Goal: Information Seeking & Learning: Learn about a topic

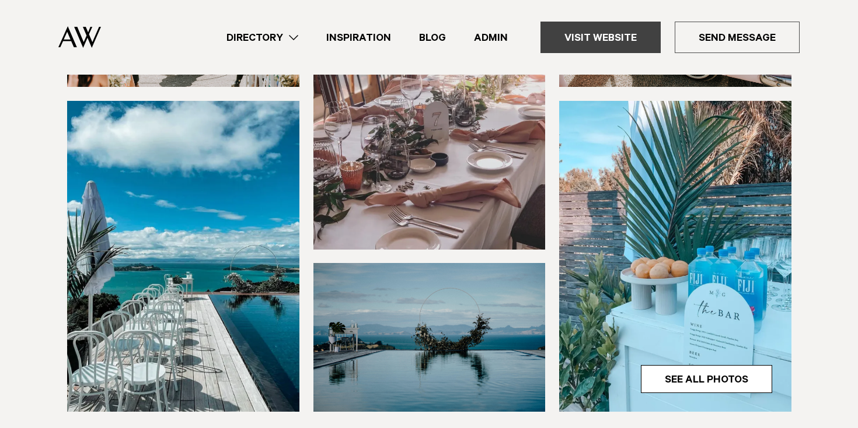
scroll to position [273, 0]
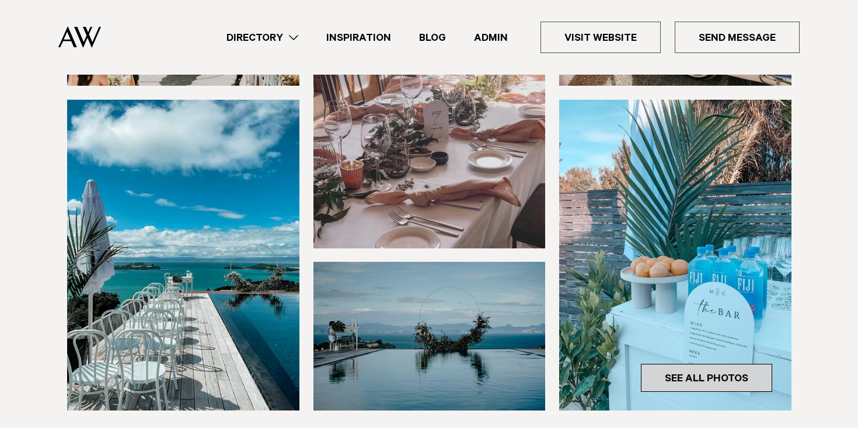
click at [688, 372] on link "See All Photos" at bounding box center [706, 378] width 131 height 28
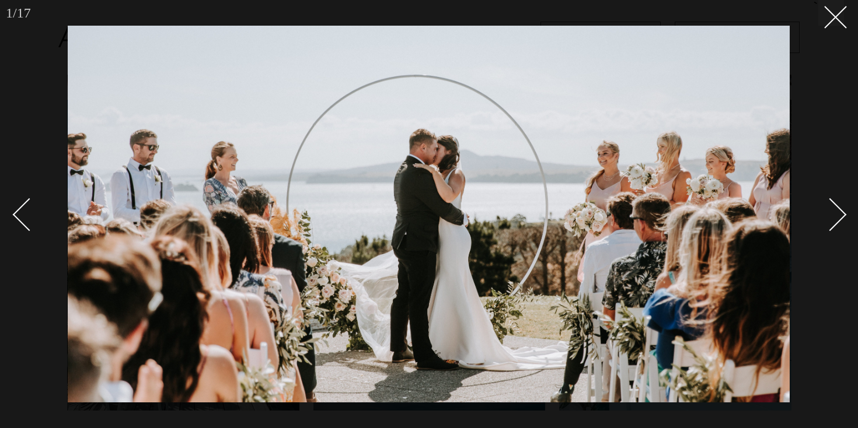
click at [825, 201] on link at bounding box center [823, 214] width 41 height 58
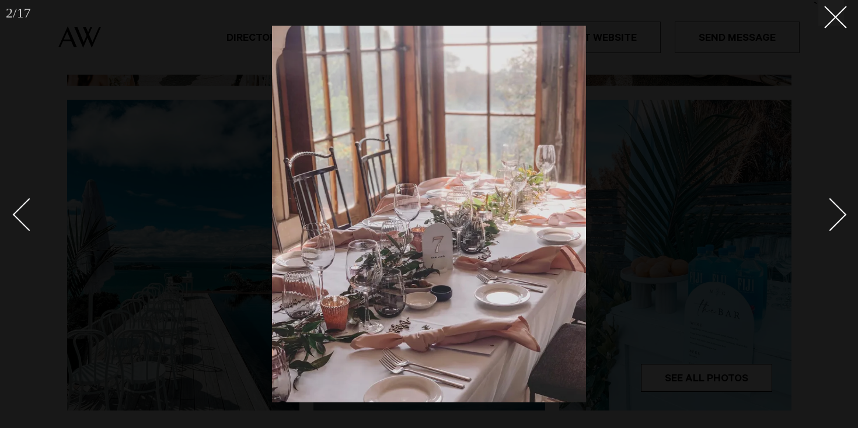
click at [829, 204] on div "Next slide" at bounding box center [830, 214] width 33 height 33
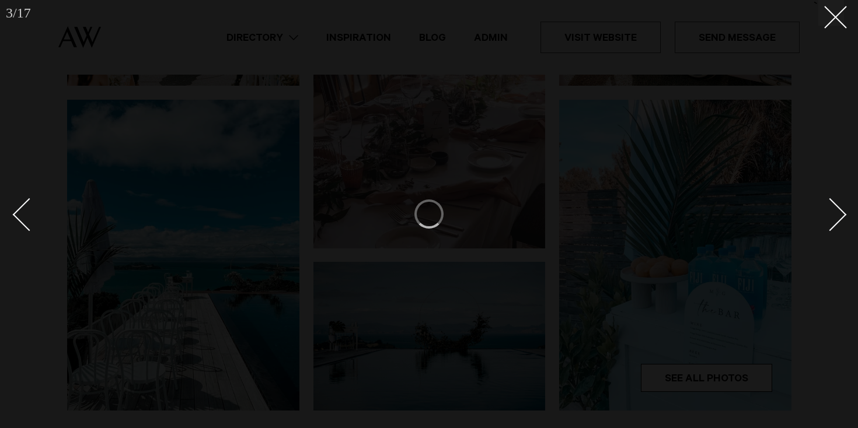
click at [833, 205] on div "Next slide" at bounding box center [830, 214] width 33 height 33
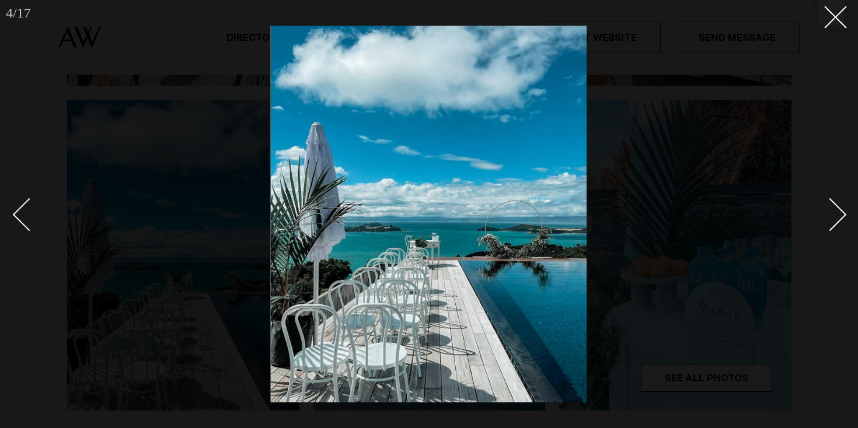
click at [834, 205] on div "Next slide" at bounding box center [830, 214] width 33 height 33
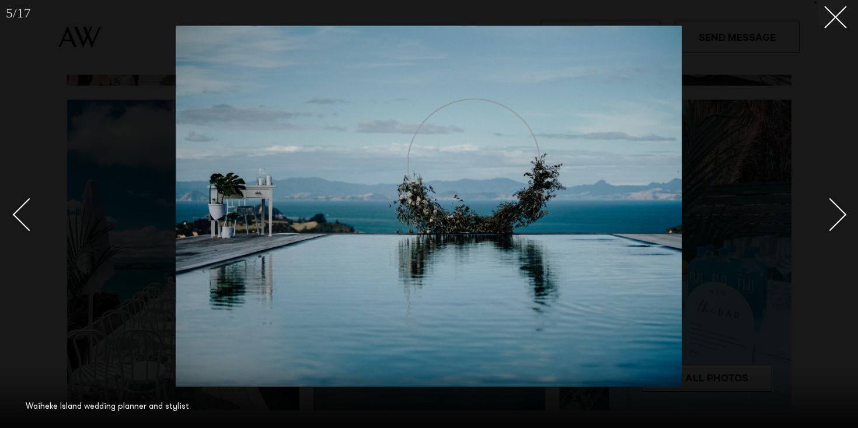
click at [834, 205] on div "Next slide" at bounding box center [830, 214] width 33 height 33
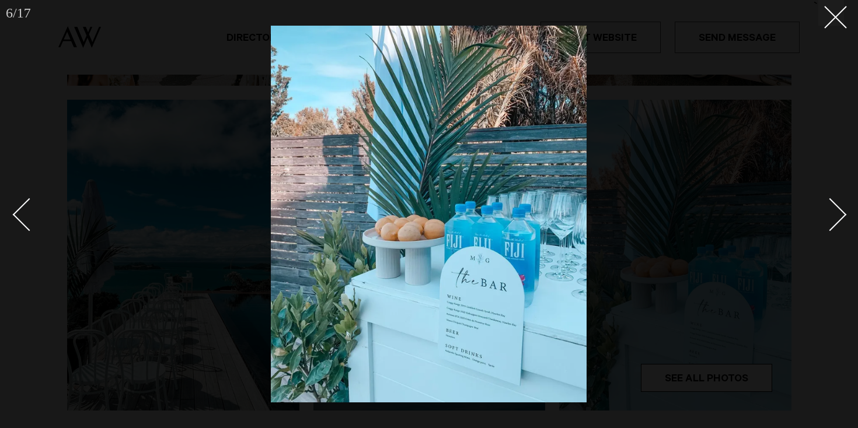
click at [834, 205] on div "Next slide" at bounding box center [830, 214] width 33 height 33
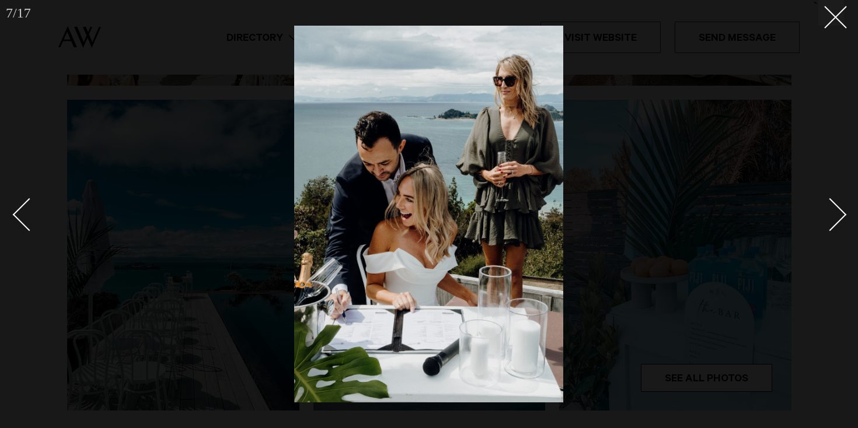
click at [834, 205] on div "Next slide" at bounding box center [830, 214] width 33 height 33
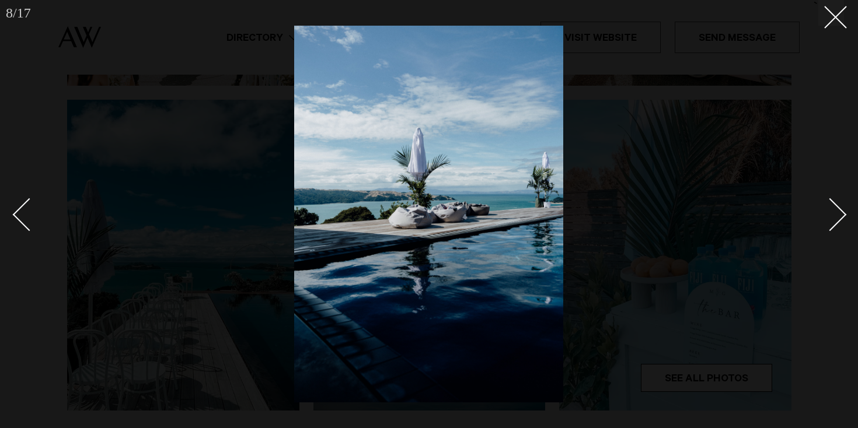
click at [834, 205] on div "Next slide" at bounding box center [830, 214] width 33 height 33
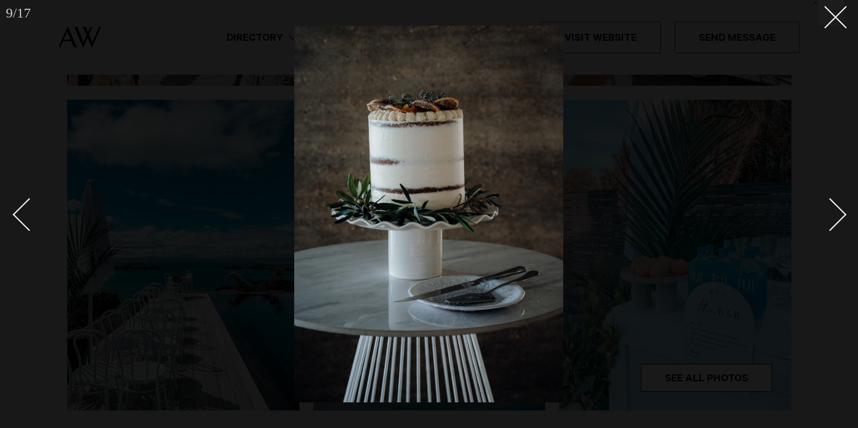
click at [842, 214] on div "Next slide" at bounding box center [830, 214] width 33 height 33
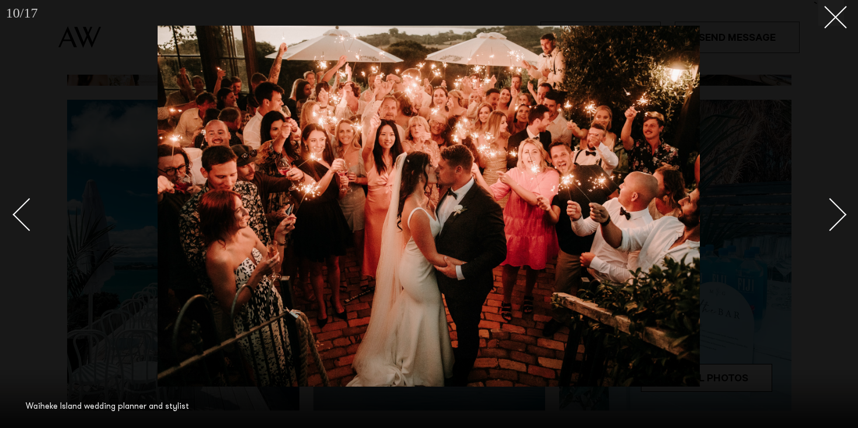
click at [842, 214] on div "Next slide" at bounding box center [830, 214] width 33 height 33
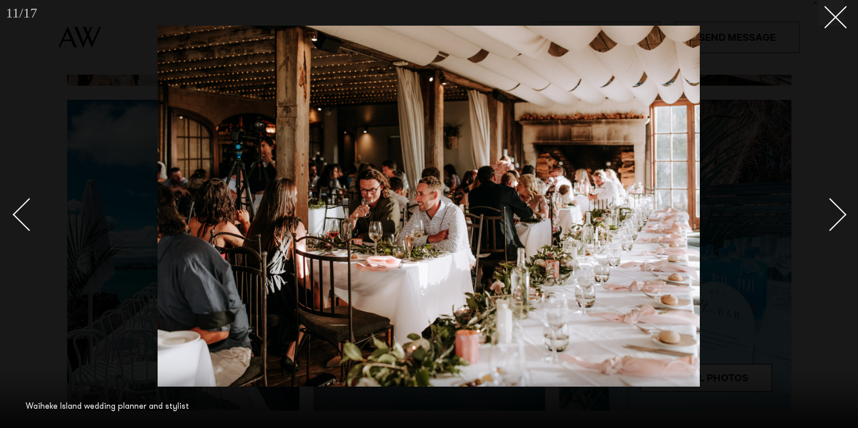
click at [842, 214] on div "Next slide" at bounding box center [830, 214] width 33 height 33
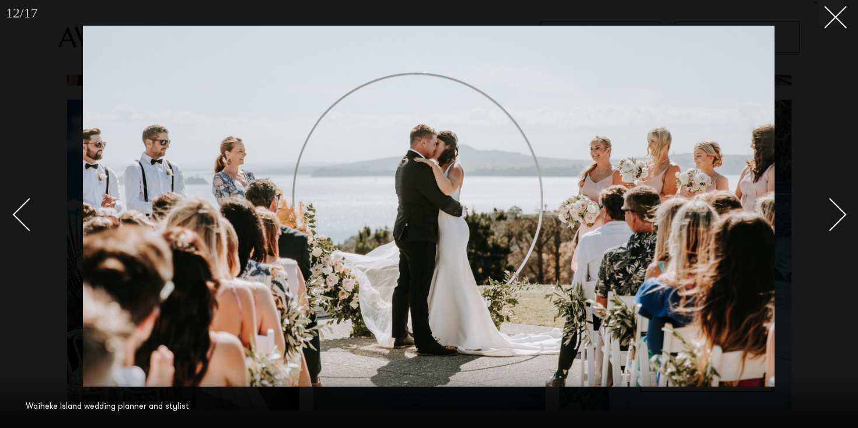
click at [842, 214] on div "Next slide" at bounding box center [830, 214] width 33 height 33
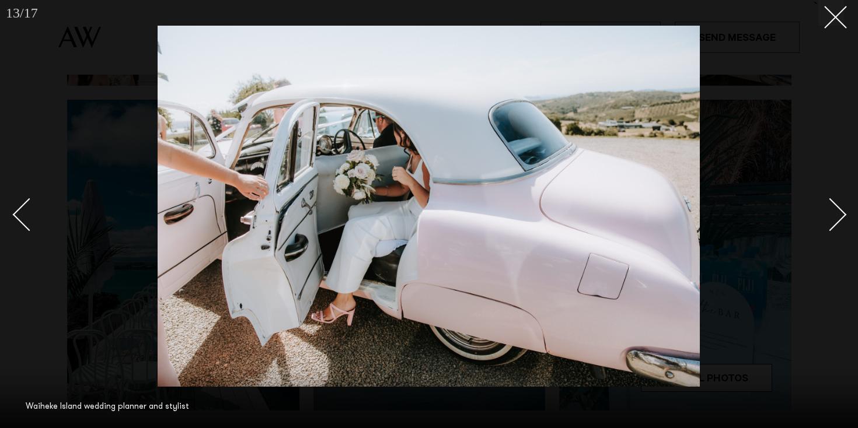
click at [842, 214] on div "Next slide" at bounding box center [830, 214] width 33 height 33
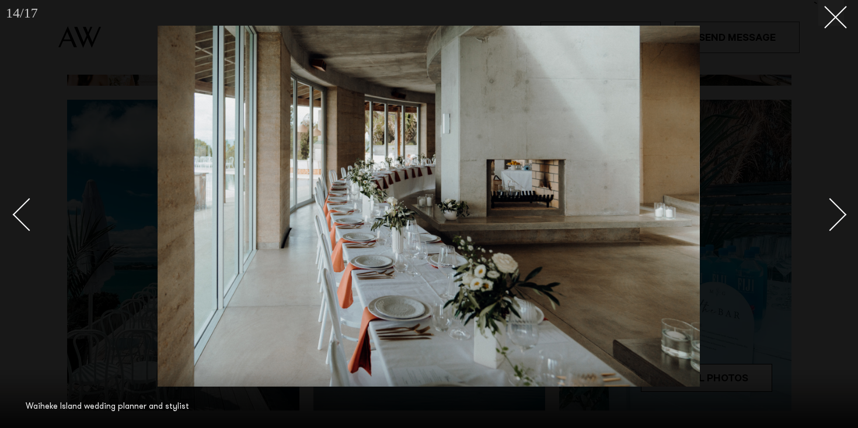
click at [842, 214] on div "Next slide" at bounding box center [830, 214] width 33 height 33
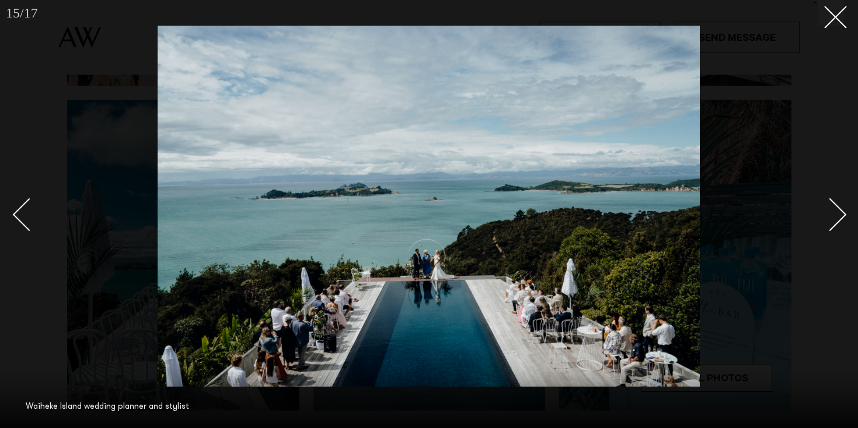
click at [842, 214] on div "Next slide" at bounding box center [830, 214] width 33 height 33
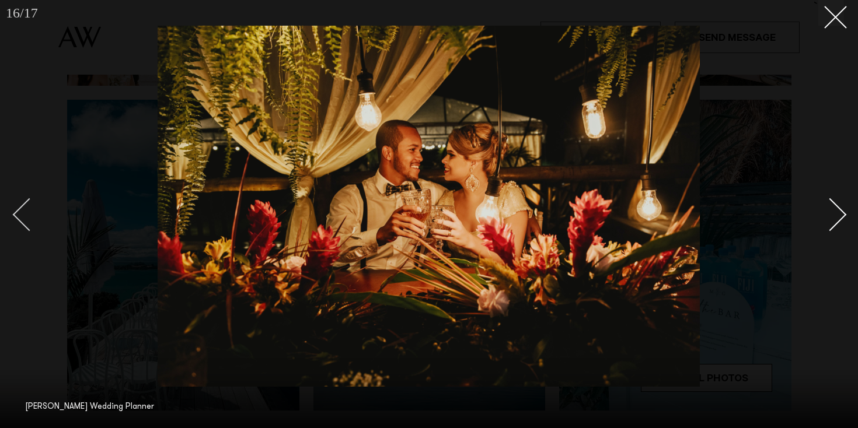
click at [16, 217] on div "Previous slide" at bounding box center [29, 214] width 33 height 33
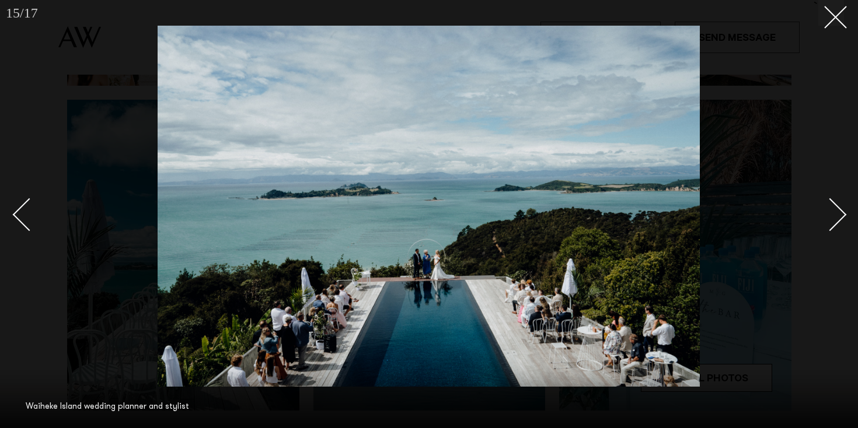
click at [824, 27] on div at bounding box center [429, 214] width 858 height 428
